Goal: Task Accomplishment & Management: Use online tool/utility

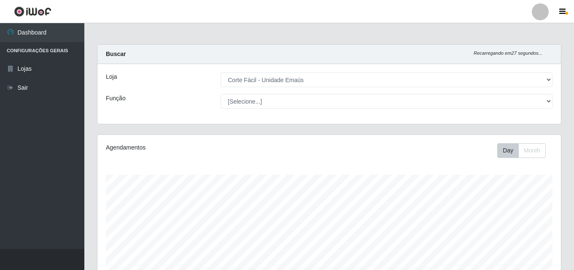
select select "201"
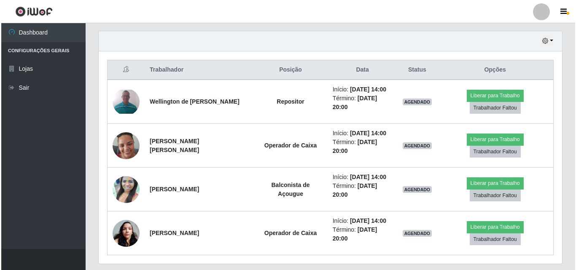
scroll to position [175, 464]
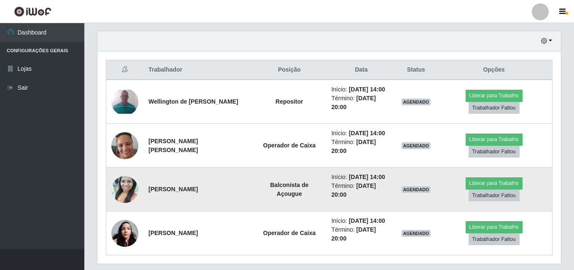
drag, startPoint x: 0, startPoint y: 0, endPoint x: 281, endPoint y: 165, distance: 325.7
click at [281, 168] on td "Balconista de Açougue" at bounding box center [289, 190] width 74 height 44
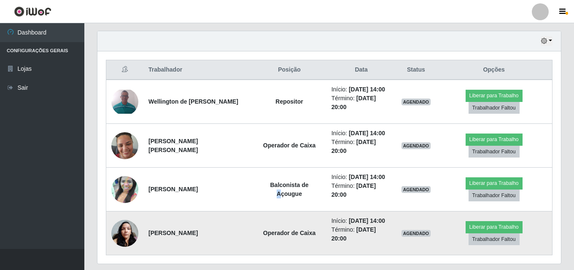
click at [125, 216] on img at bounding box center [124, 234] width 27 height 36
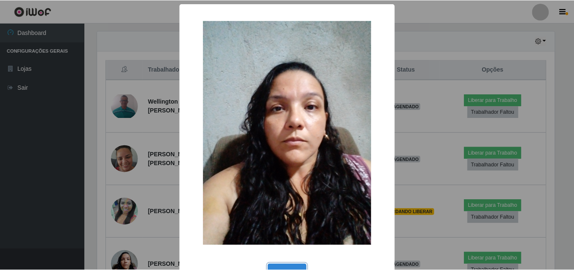
scroll to position [28, 0]
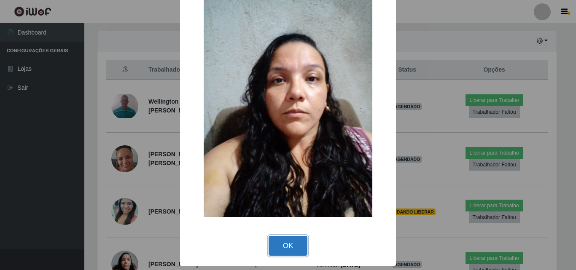
click at [283, 244] on button "OK" at bounding box center [288, 246] width 39 height 20
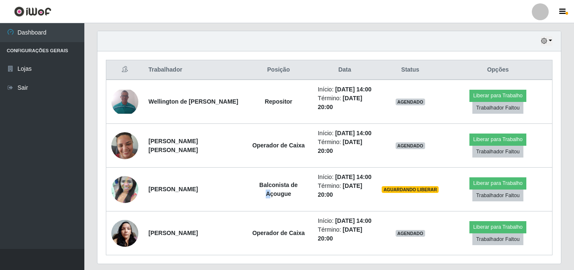
scroll to position [175, 464]
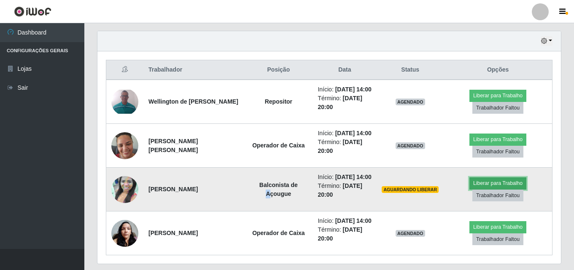
click at [498, 183] on button "Liberar para Trabalho" at bounding box center [498, 184] width 57 height 12
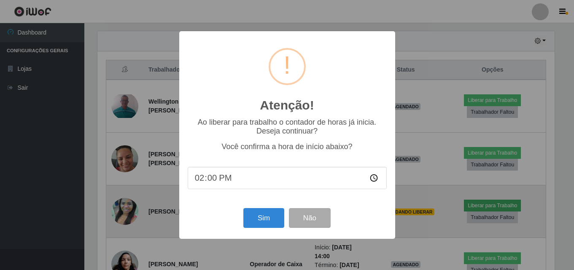
scroll to position [175, 459]
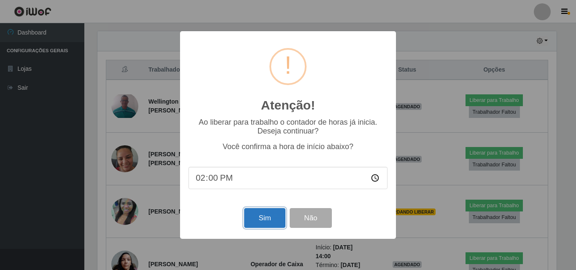
click at [257, 218] on button "Sim" at bounding box center [264, 218] width 41 height 20
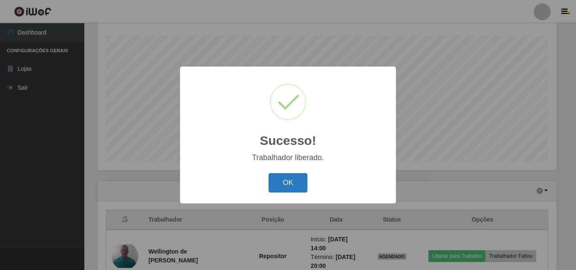
click at [289, 183] on button "OK" at bounding box center [288, 183] width 39 height 20
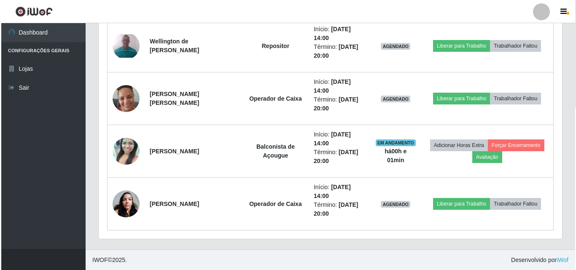
scroll to position [351, 0]
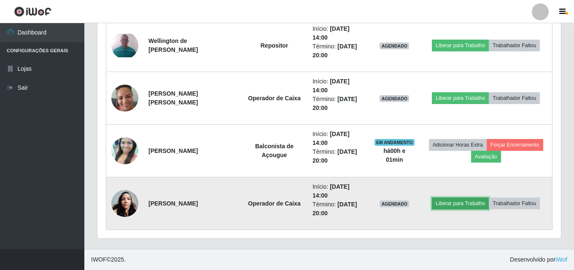
click at [456, 206] on button "Liberar para Trabalho" at bounding box center [460, 204] width 57 height 12
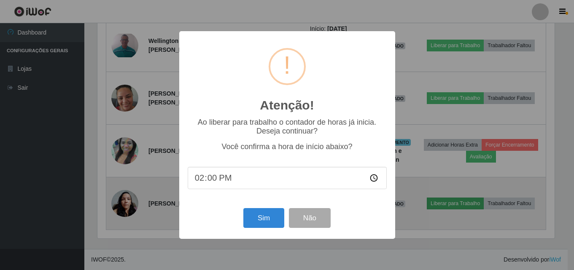
scroll to position [175, 459]
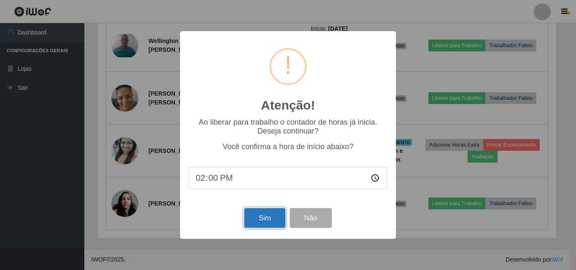
click at [280, 220] on button "Sim" at bounding box center [264, 218] width 41 height 20
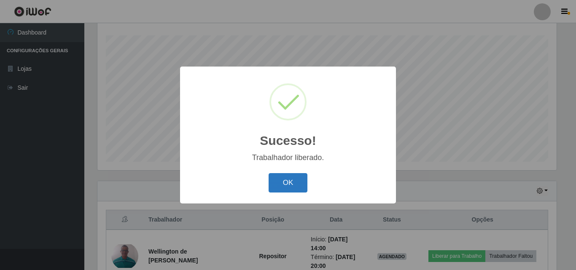
click at [298, 188] on button "OK" at bounding box center [288, 183] width 39 height 20
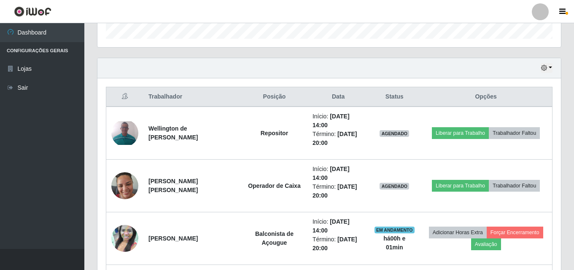
scroll to position [308, 0]
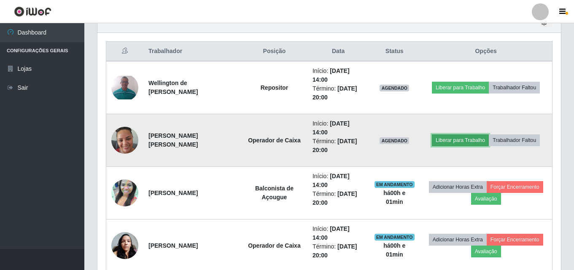
click at [450, 138] on button "Liberar para Trabalho" at bounding box center [460, 141] width 57 height 12
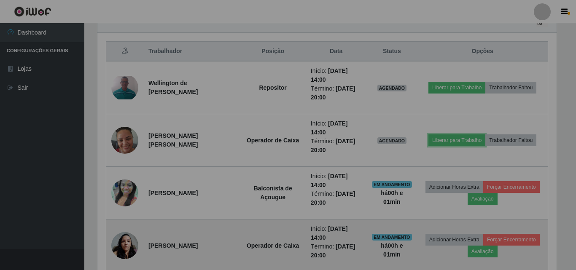
scroll to position [175, 464]
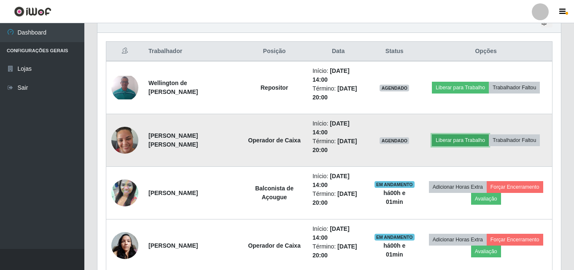
click at [449, 142] on button "Liberar para Trabalho" at bounding box center [460, 141] width 57 height 12
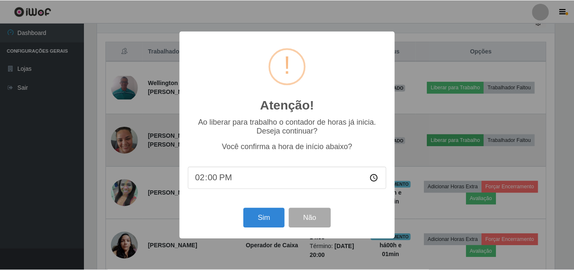
scroll to position [0, 0]
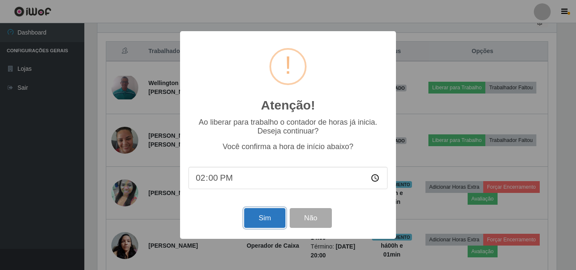
click at [256, 214] on button "Sim" at bounding box center [264, 218] width 41 height 20
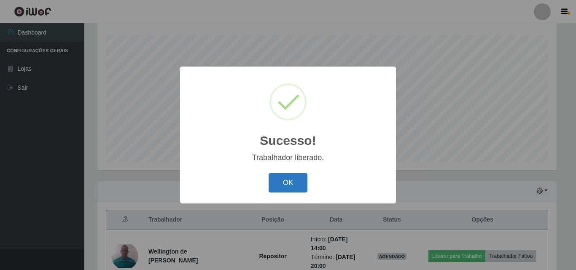
click at [292, 192] on button "OK" at bounding box center [288, 183] width 39 height 20
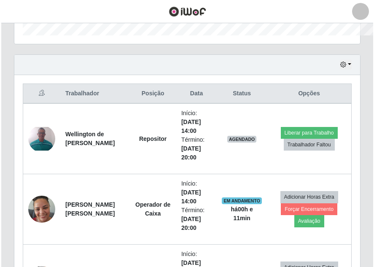
scroll to position [421743, 421572]
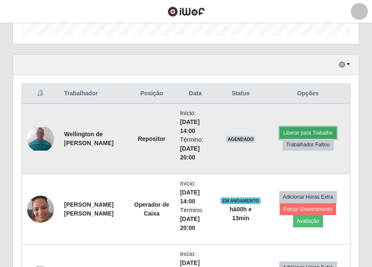
click at [284, 137] on button "Liberar para Trabalho" at bounding box center [308, 133] width 57 height 12
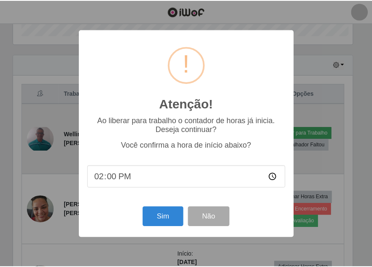
scroll to position [175, 342]
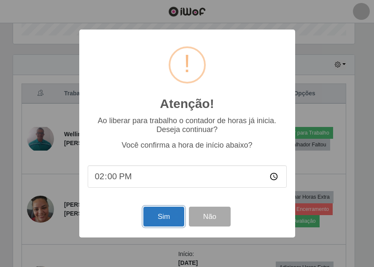
click at [173, 215] on button "Sim" at bounding box center [163, 217] width 41 height 20
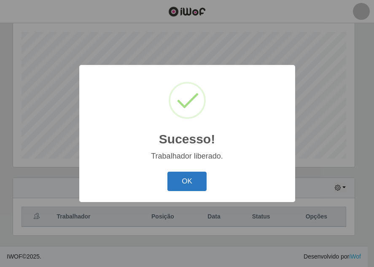
click at [193, 191] on button "OK" at bounding box center [187, 182] width 39 height 20
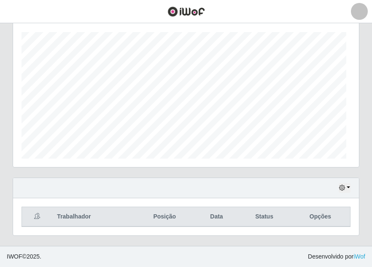
scroll to position [175, 346]
